Goal: Find specific fact: Find specific fact

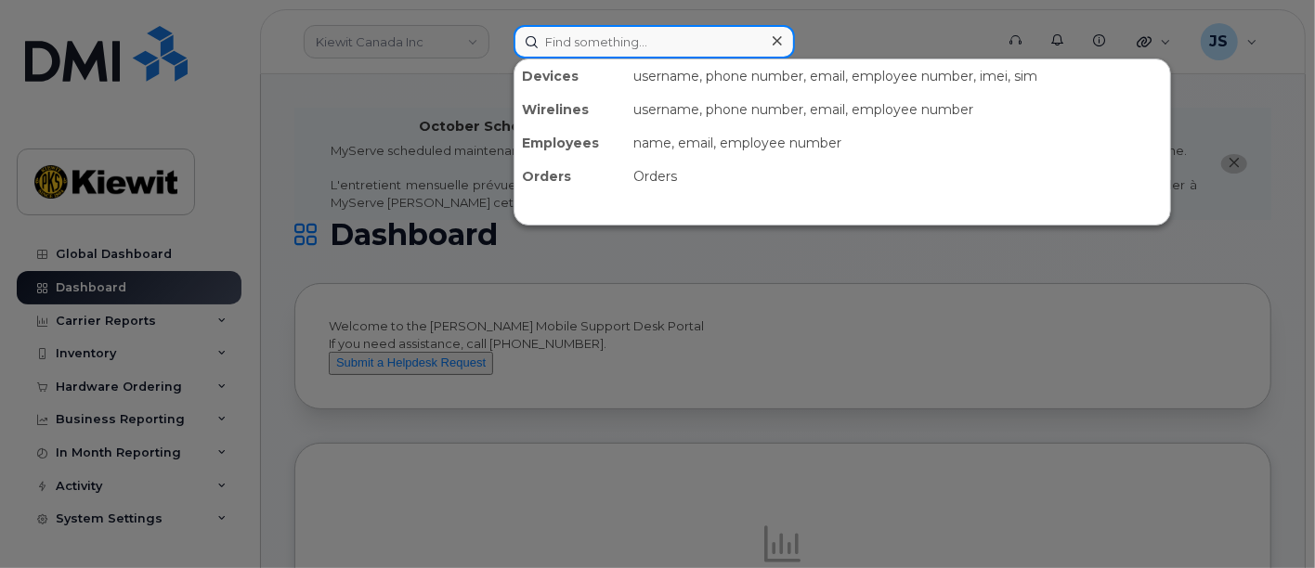
click at [658, 40] on input at bounding box center [654, 41] width 281 height 33
paste input "559175"
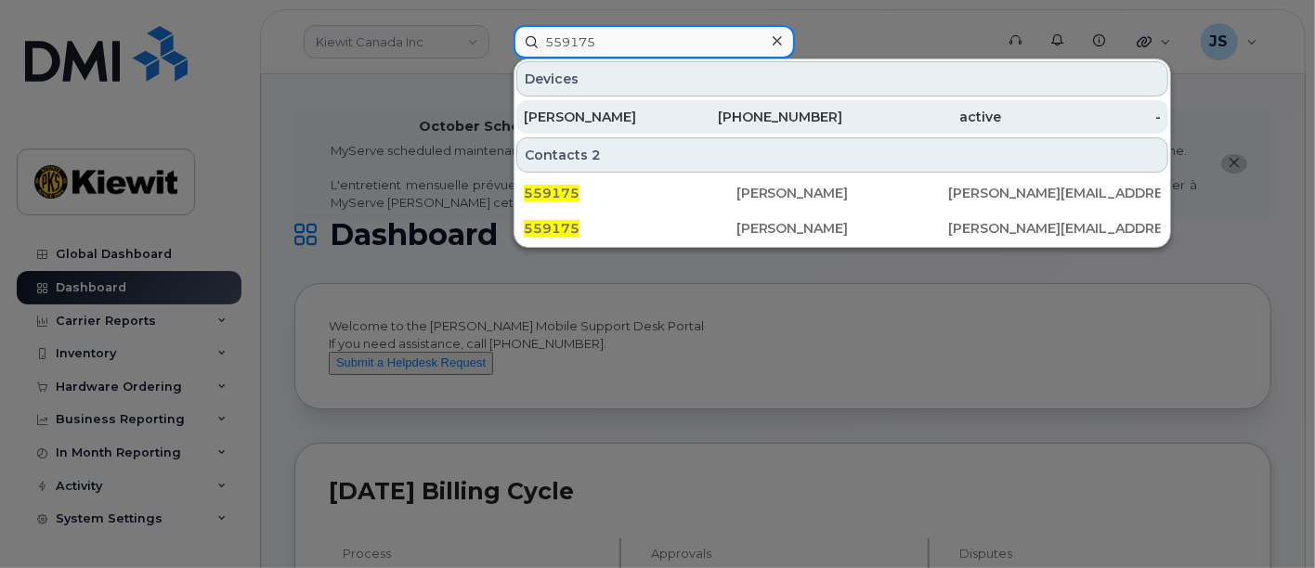
type input "559175"
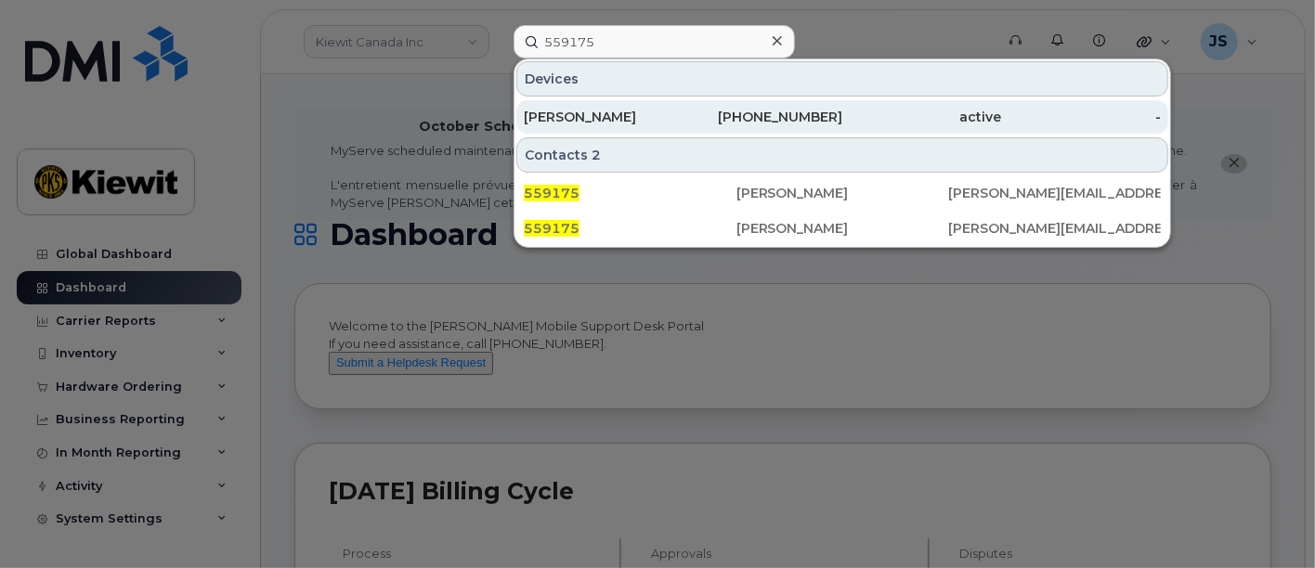
click at [638, 128] on div "[PERSON_NAME]" at bounding box center [604, 116] width 160 height 33
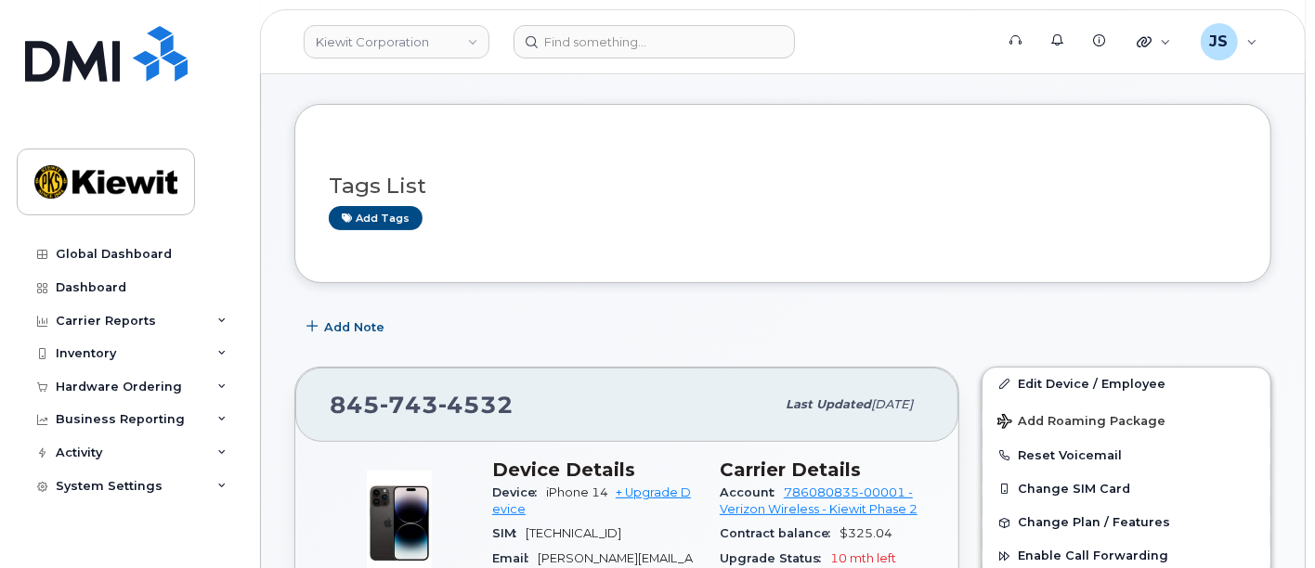
scroll to position [309, 0]
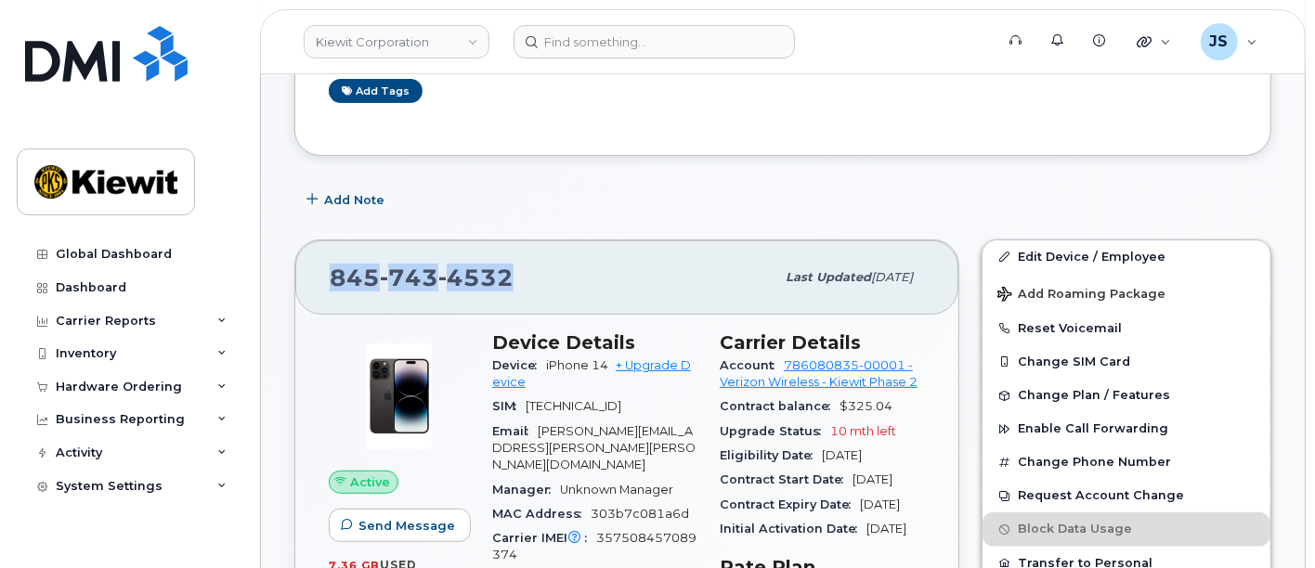
drag, startPoint x: 539, startPoint y: 271, endPoint x: 260, endPoint y: 264, distance: 278.7
copy span "[PHONE_NUMBER]"
